Goal: Task Accomplishment & Management: Use online tool/utility

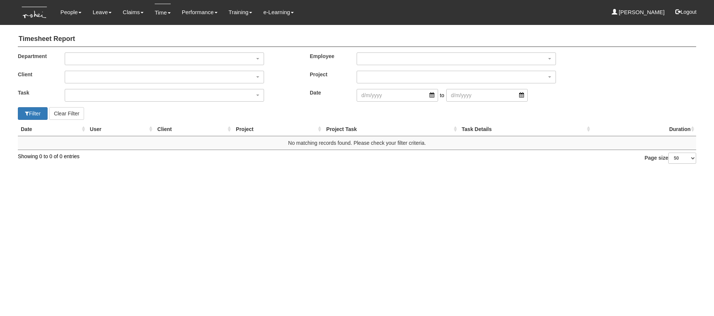
select select "50"
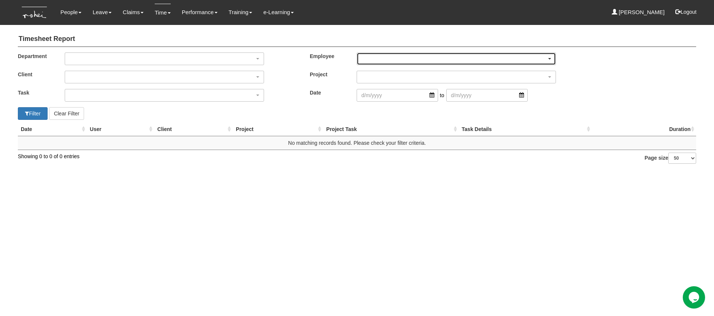
click at [406, 62] on div "button" at bounding box center [456, 59] width 199 height 12
click at [387, 77] on span "[PERSON_NAME]" at bounding box center [385, 80] width 43 height 7
select select "f0e1ef5c-74f0-4699-8247-d9497a0ad61f"
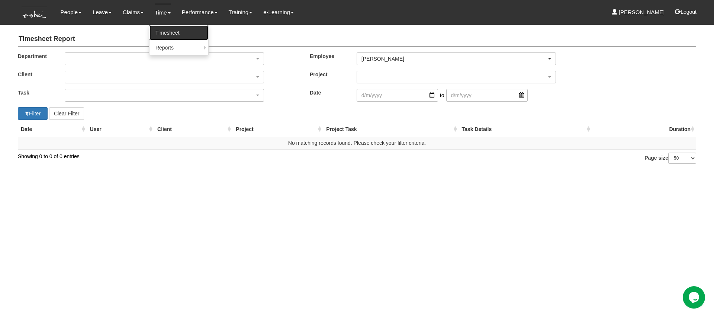
click at [170, 36] on link "Timesheet" at bounding box center [178, 32] width 59 height 15
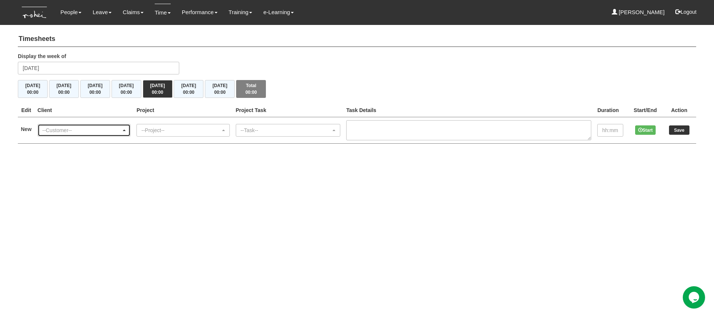
click at [113, 132] on div "--Customer--" at bounding box center [81, 129] width 79 height 7
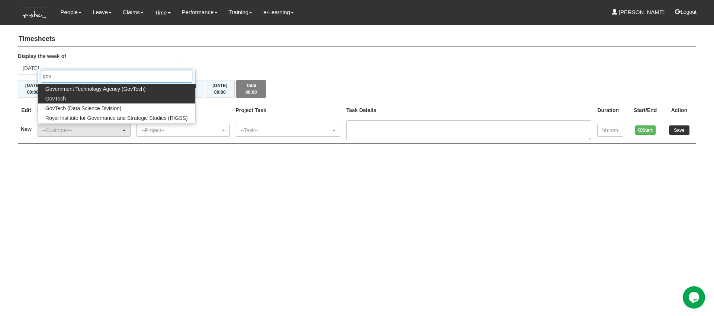
type input "gov"
click at [114, 98] on link "GovTech" at bounding box center [116, 99] width 157 height 10
select select "427"
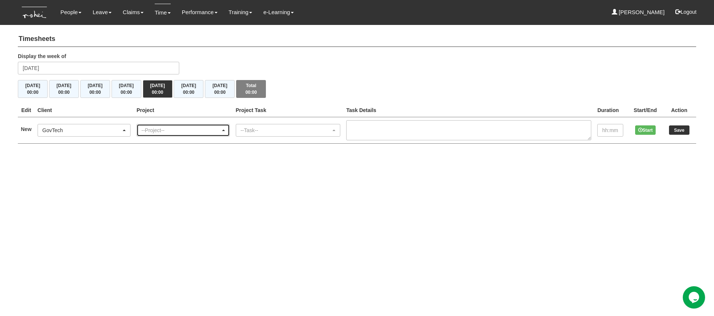
click at [183, 129] on div "--Project--" at bounding box center [180, 129] width 79 height 7
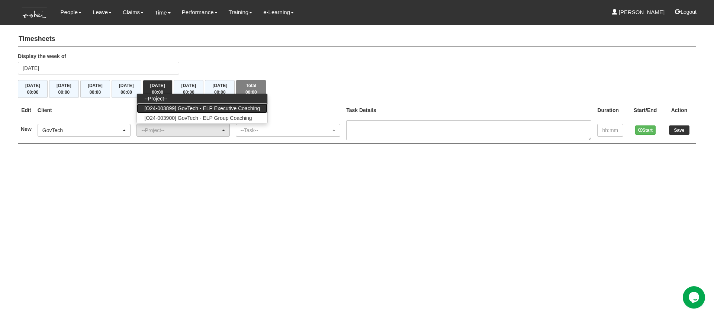
click at [202, 108] on span "[O24-003899] GovTech - ELP Executive Coaching" at bounding box center [202, 107] width 116 height 7
select select "2540"
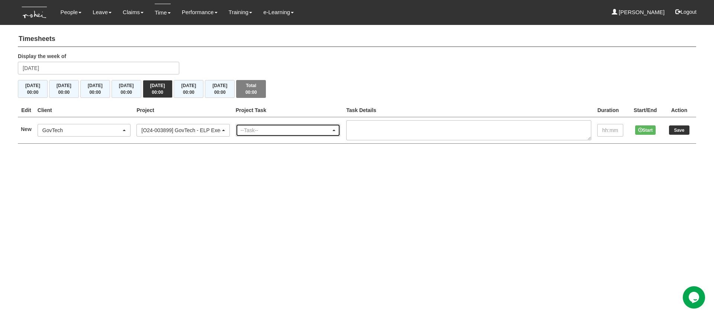
click at [266, 131] on div "--Task--" at bounding box center [286, 129] width 90 height 7
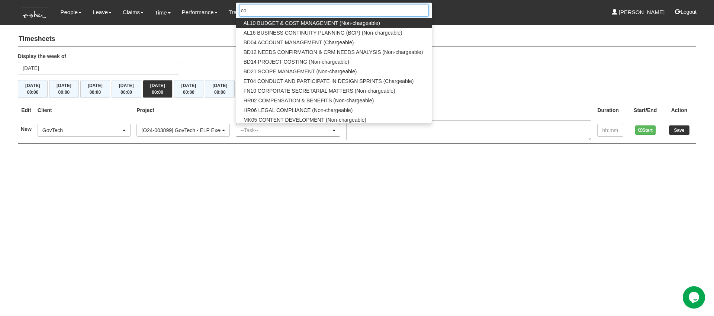
type input "coa"
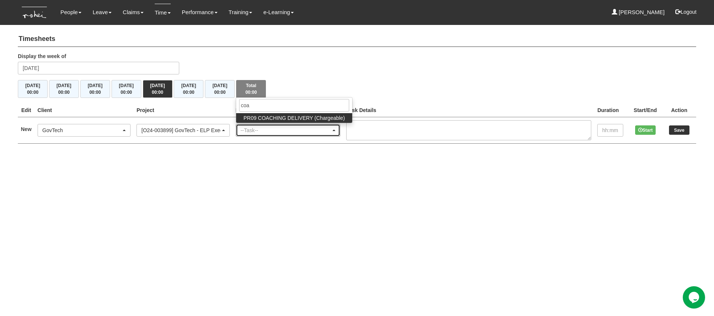
select select "150"
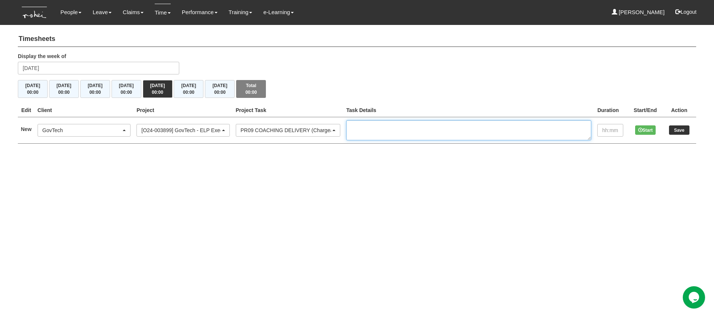
click at [389, 123] on textarea at bounding box center [468, 130] width 245 height 20
paste textarea "EC2/2 GovTech Cohort 9 Andrew HO"
type textarea "EC2/2 GovTech Cohort 9 Andrew HO"
click at [606, 131] on input "text" at bounding box center [610, 130] width 26 height 13
type input "1:00"
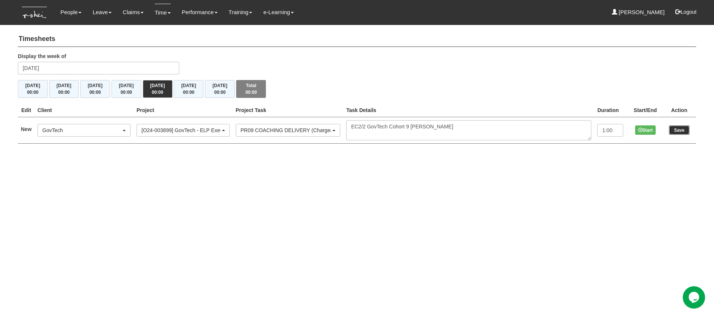
click at [678, 131] on input "Save" at bounding box center [679, 129] width 20 height 9
